Goal: Find specific page/section: Find specific page/section

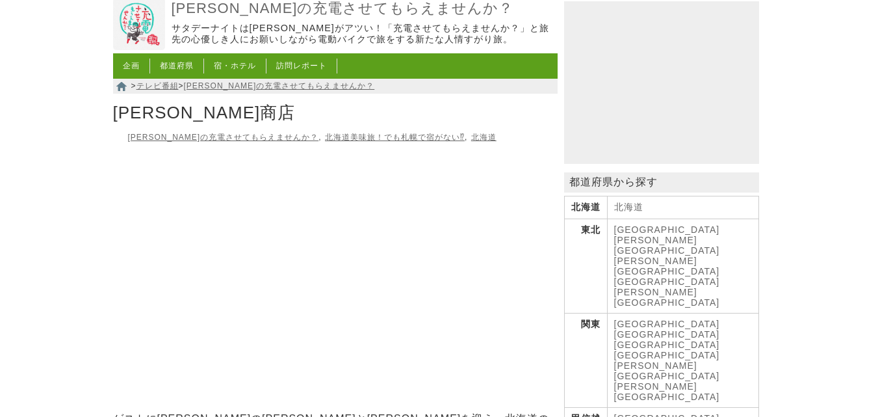
scroll to position [260, 0]
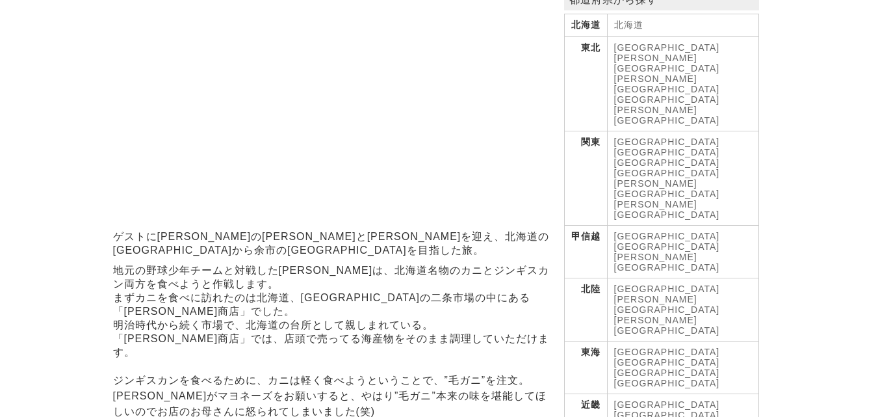
click at [628, 30] on link "北海道" at bounding box center [628, 24] width 29 height 10
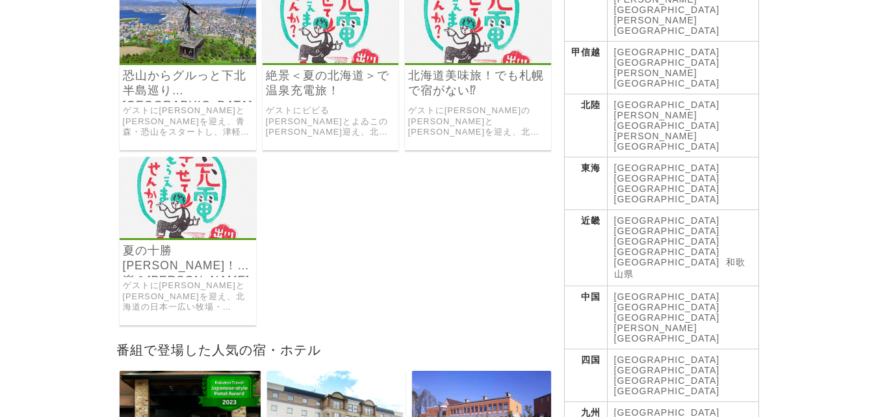
scroll to position [455, 0]
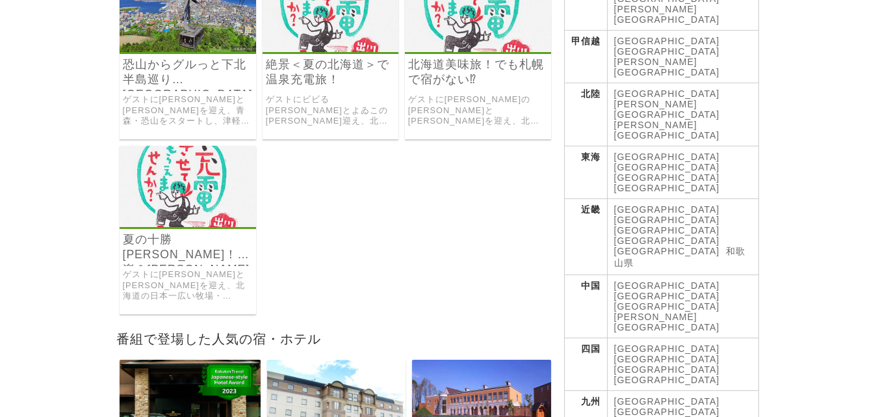
click at [458, 87] on link "北海道美味旅！でも札幌で宿がない⁉" at bounding box center [478, 72] width 140 height 30
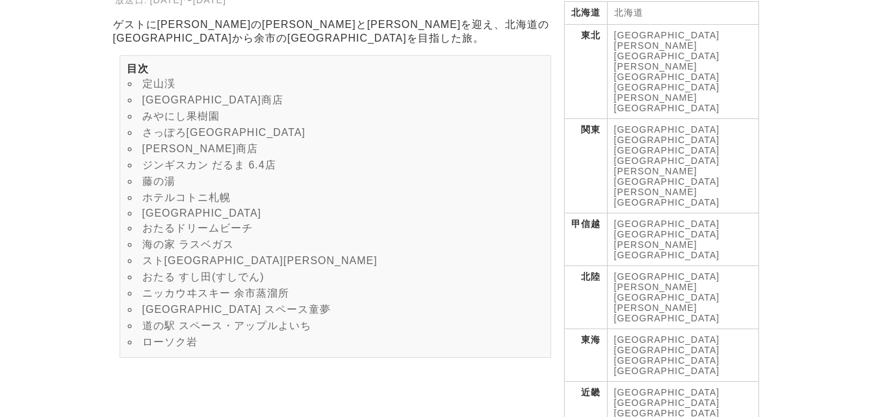
scroll to position [325, 0]
